Goal: Information Seeking & Learning: Learn about a topic

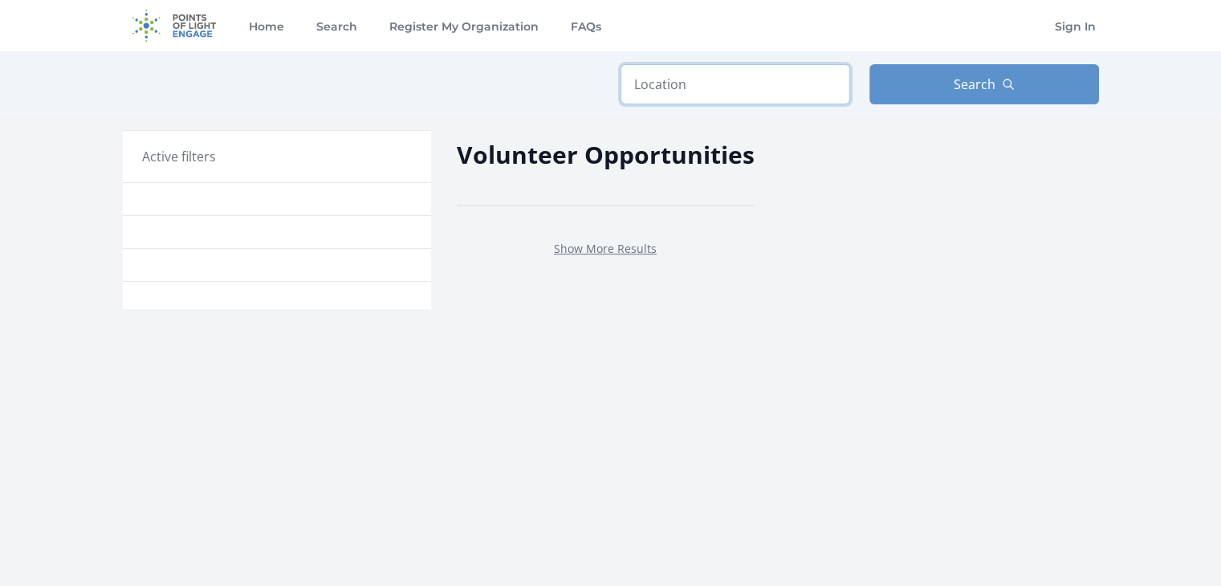
click at [733, 88] on input "text" at bounding box center [736, 84] width 230 height 40
type input "55410"
click at [987, 78] on span "Search" at bounding box center [975, 84] width 42 height 19
click at [601, 242] on link "Show More Results" at bounding box center [605, 248] width 103 height 15
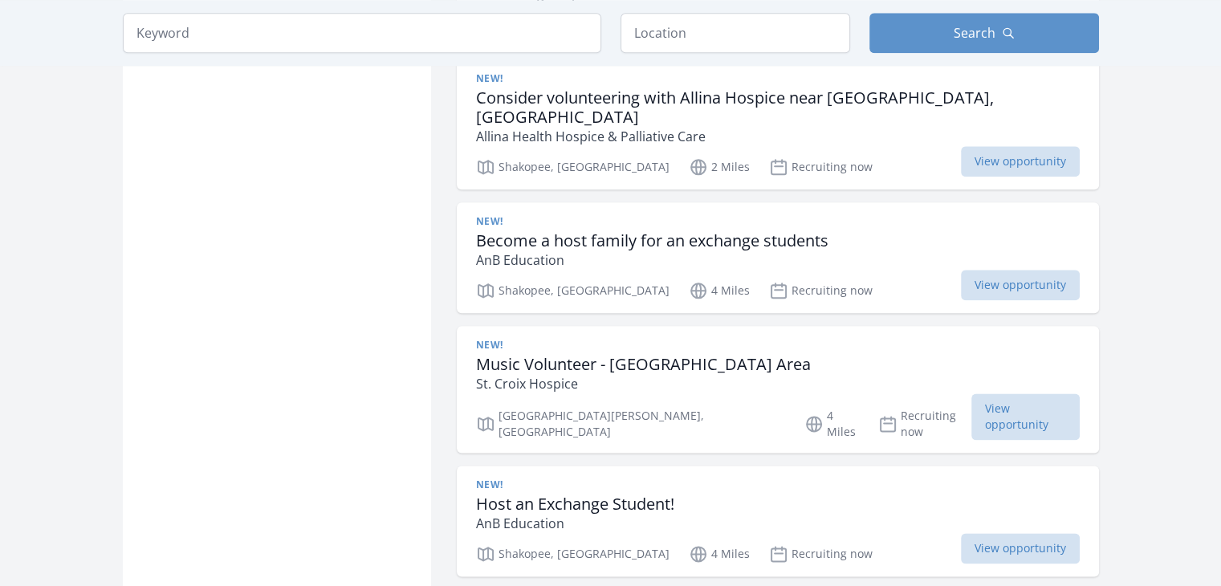
scroll to position [1969, 0]
